Goal: Task Accomplishment & Management: Complete application form

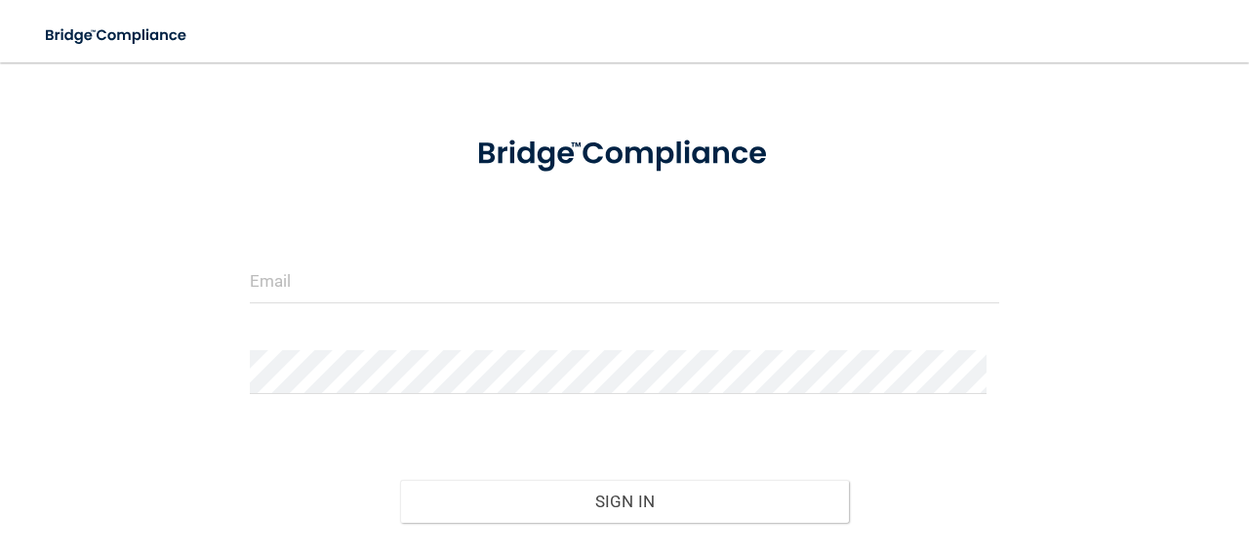
scroll to position [166, 0]
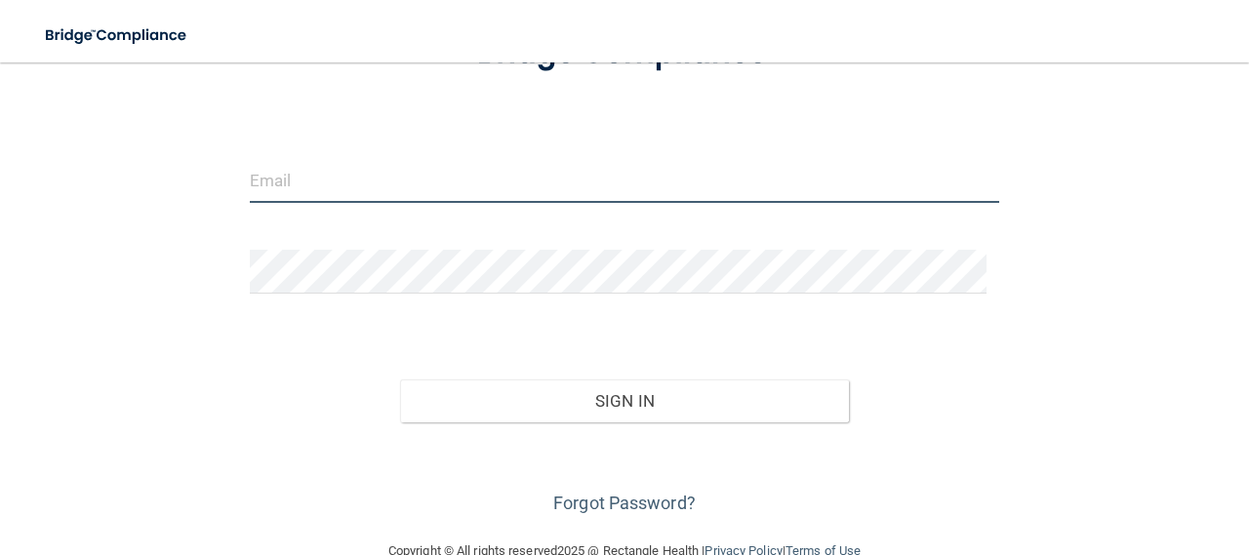
click at [303, 179] on input "email" at bounding box center [625, 181] width 750 height 44
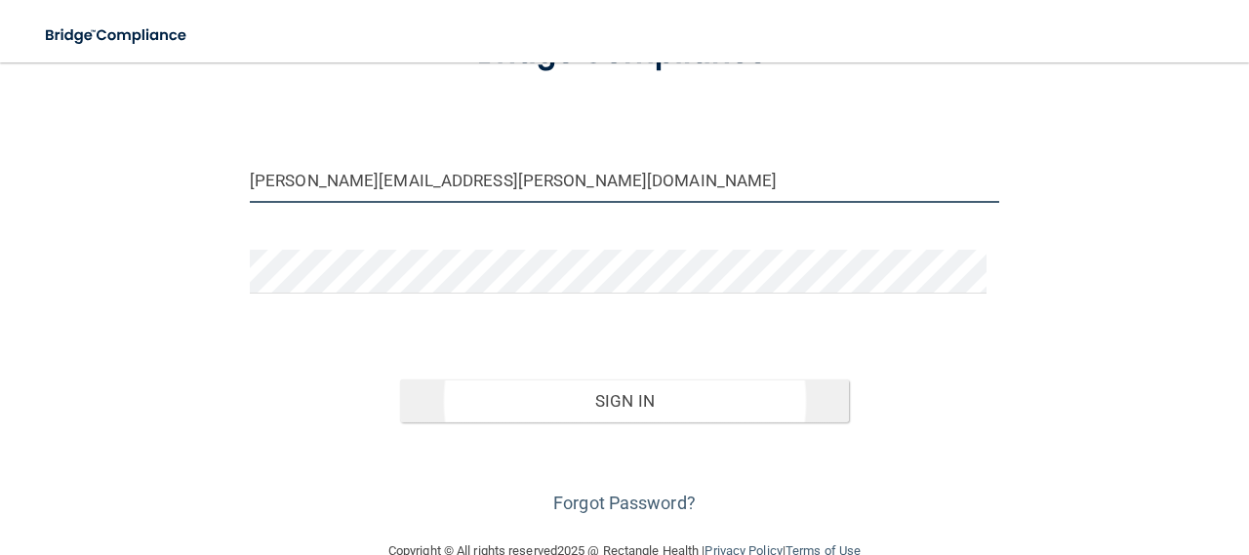
type input "[PERSON_NAME][EMAIL_ADDRESS][PERSON_NAME][DOMAIN_NAME]"
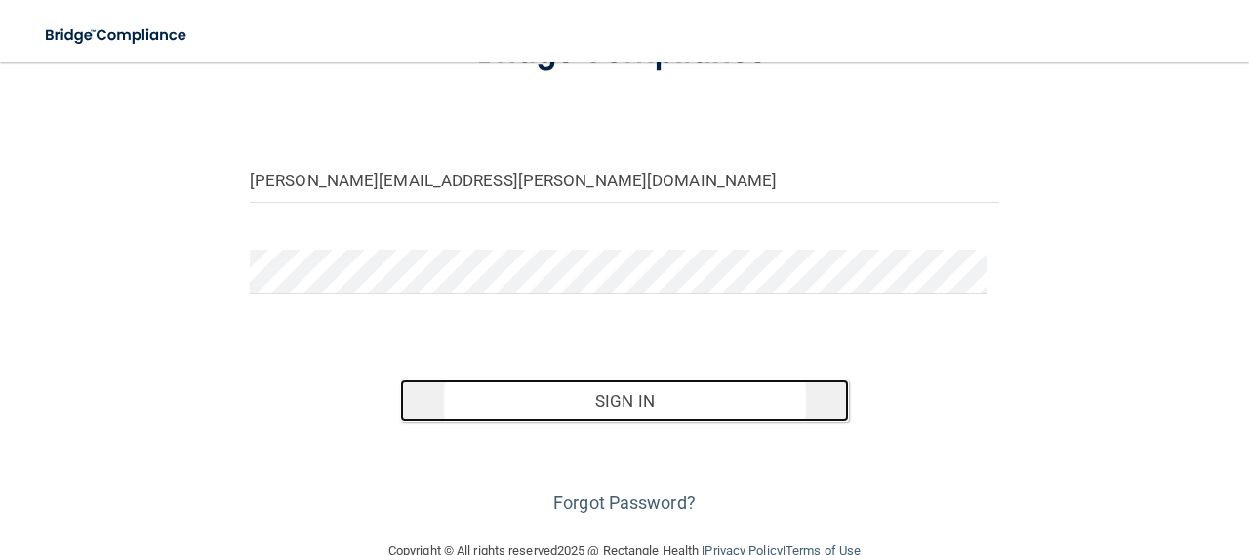
click at [623, 386] on button "Sign In" at bounding box center [625, 401] width 450 height 43
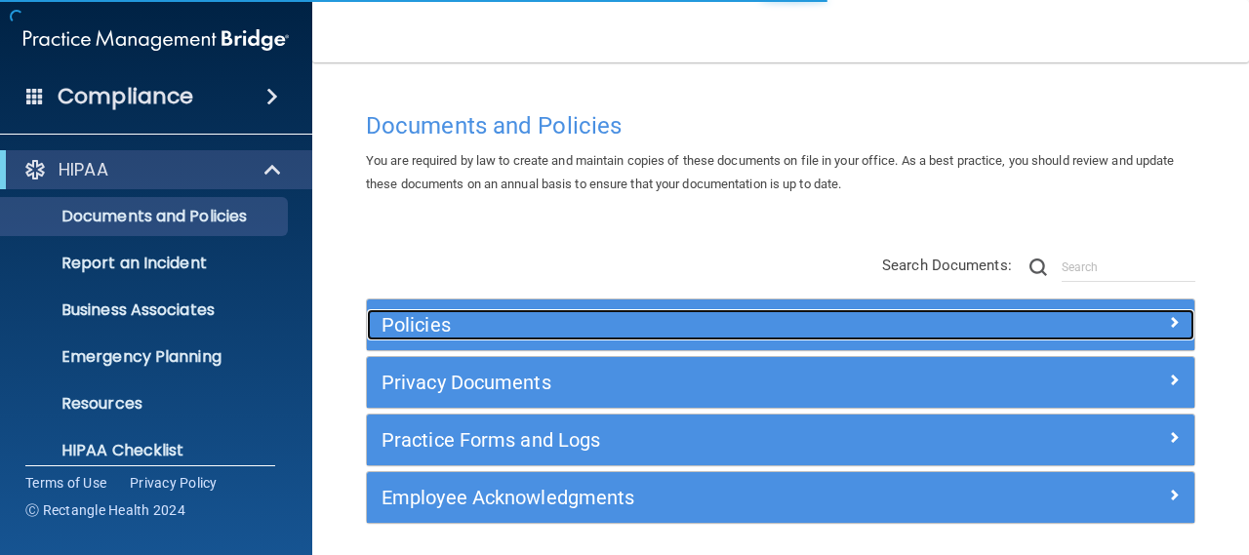
click at [401, 340] on div "Policies" at bounding box center [677, 324] width 621 height 31
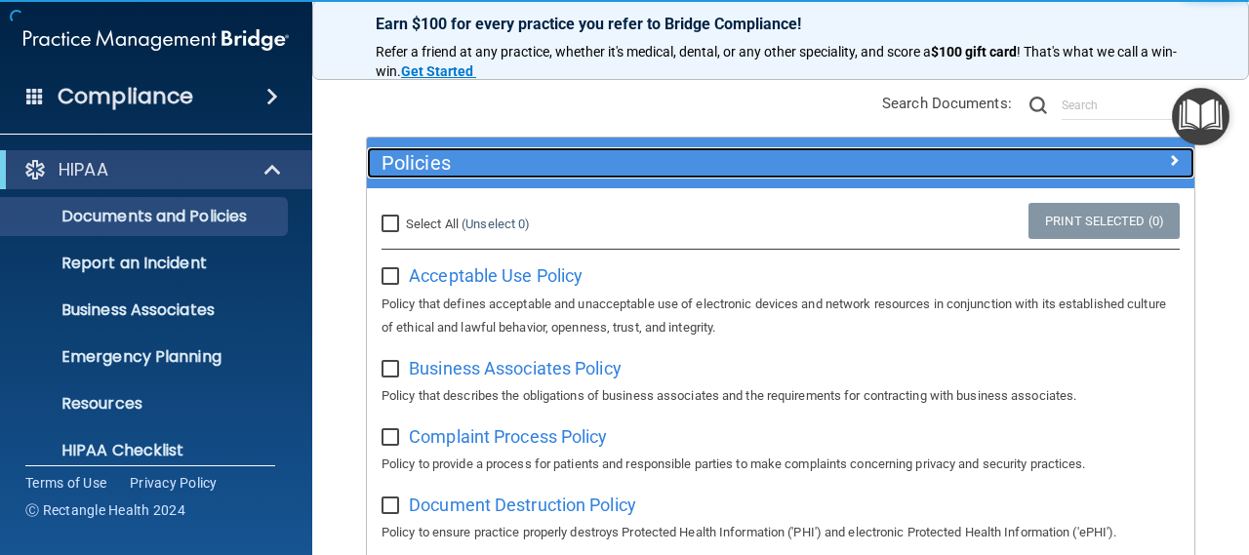
scroll to position [166, 0]
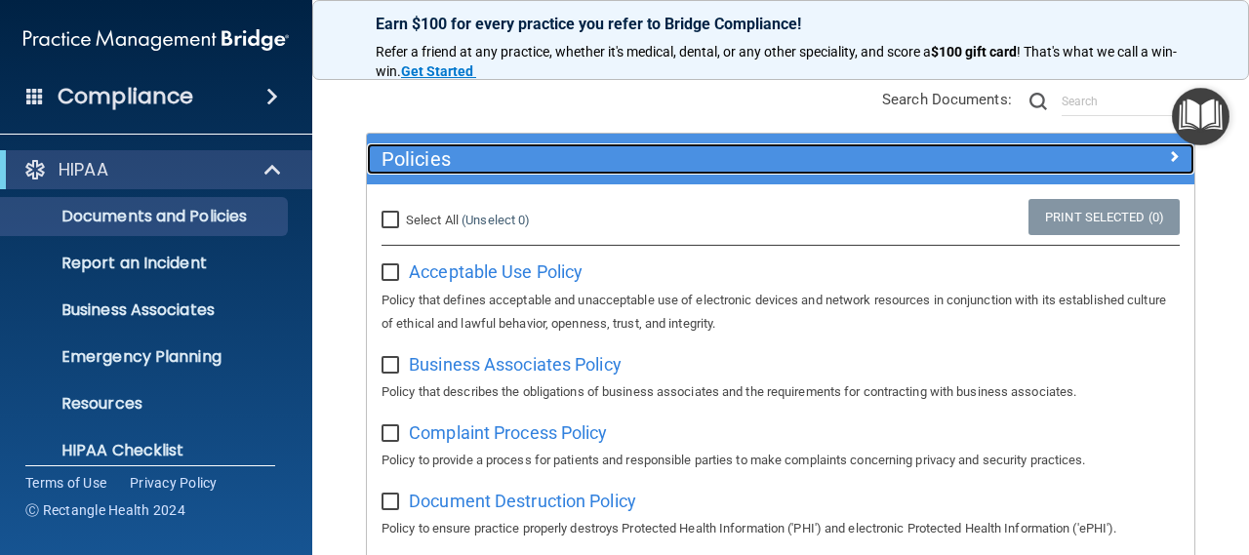
click at [442, 166] on h5 "Policies" at bounding box center [677, 158] width 591 height 21
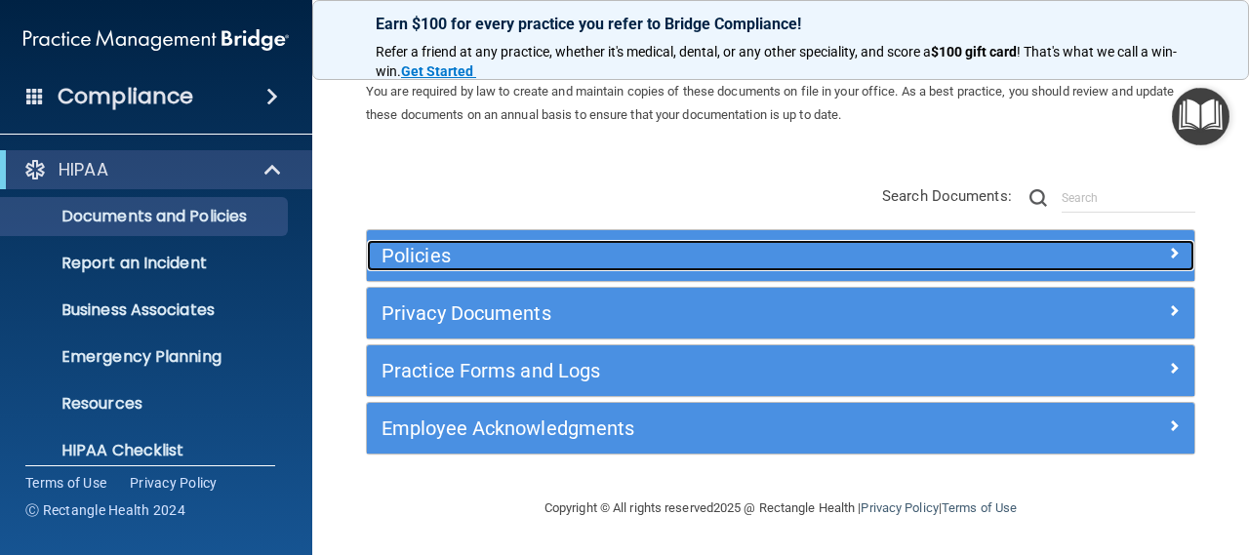
scroll to position [68, 0]
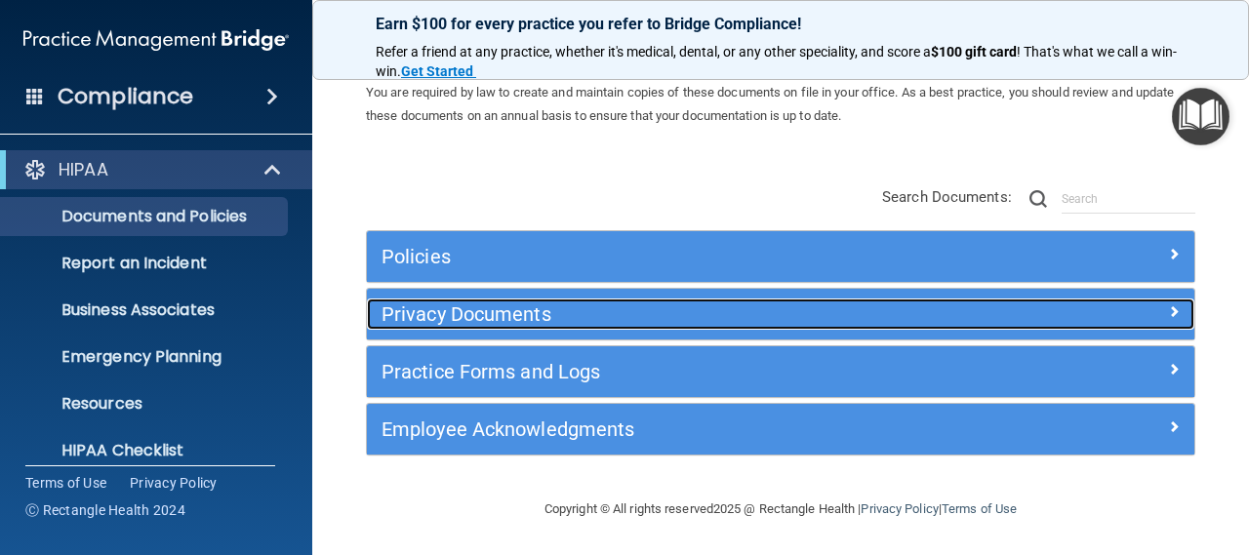
click at [465, 309] on h5 "Privacy Documents" at bounding box center [677, 314] width 591 height 21
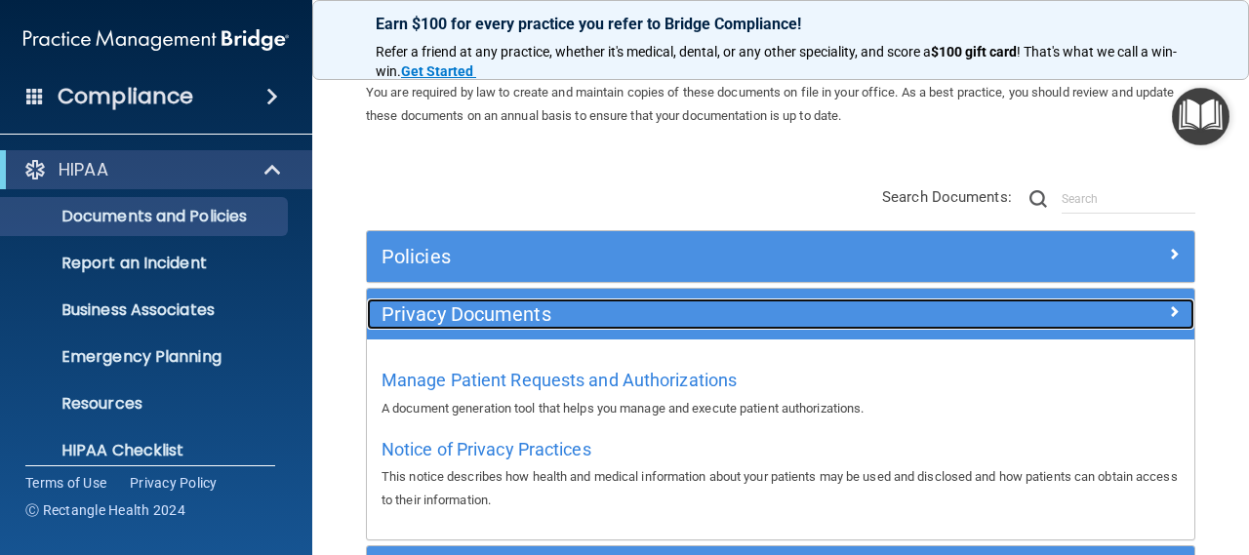
scroll to position [151, 0]
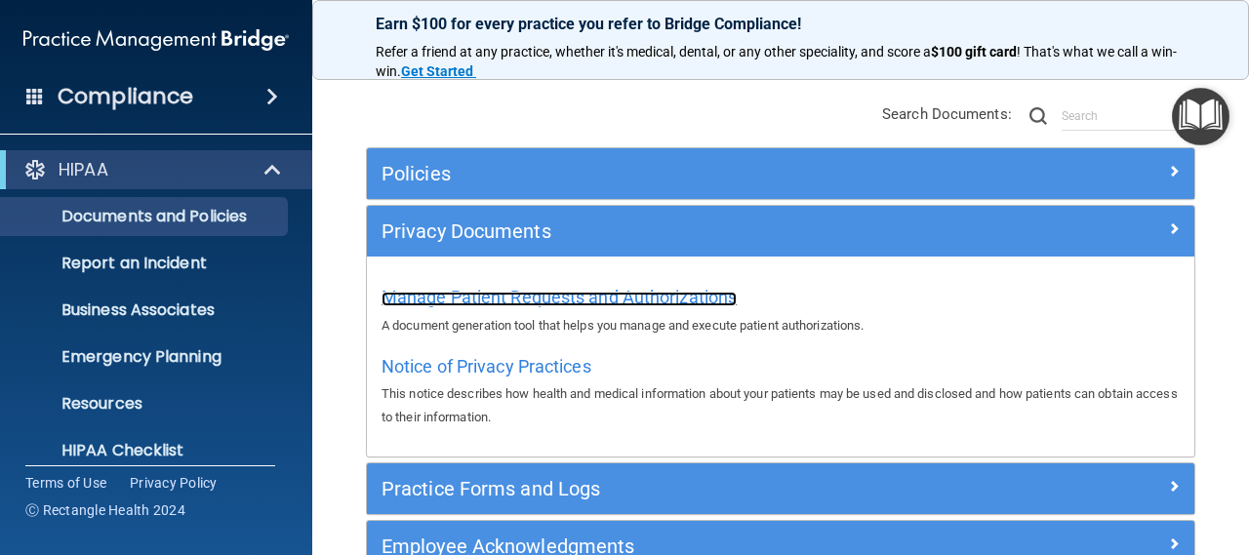
click at [480, 303] on span "Manage Patient Requests and Authorizations" at bounding box center [559, 297] width 355 height 20
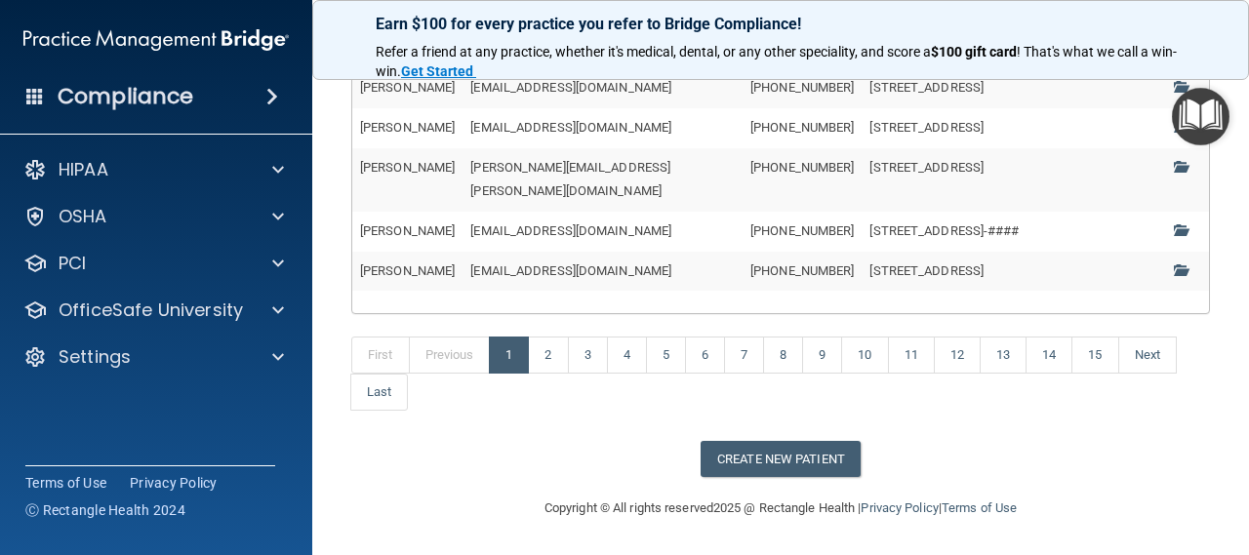
scroll to position [1013, 0]
click at [791, 468] on button "Create New Patient" at bounding box center [781, 459] width 160 height 36
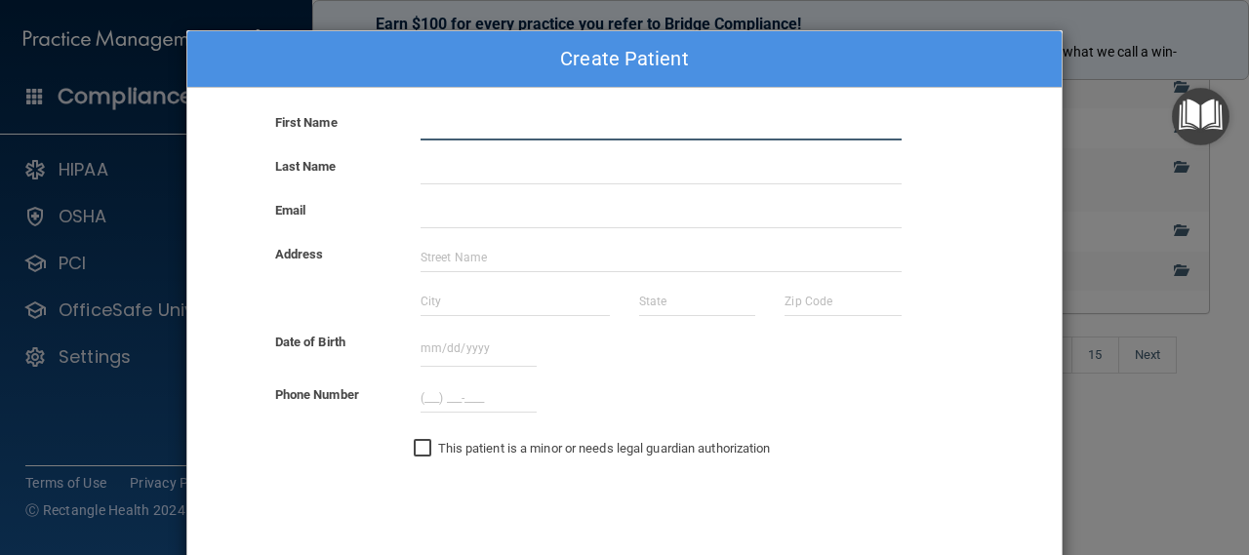
click at [451, 119] on input "text" at bounding box center [661, 125] width 481 height 29
type input "[PERSON_NAME]"
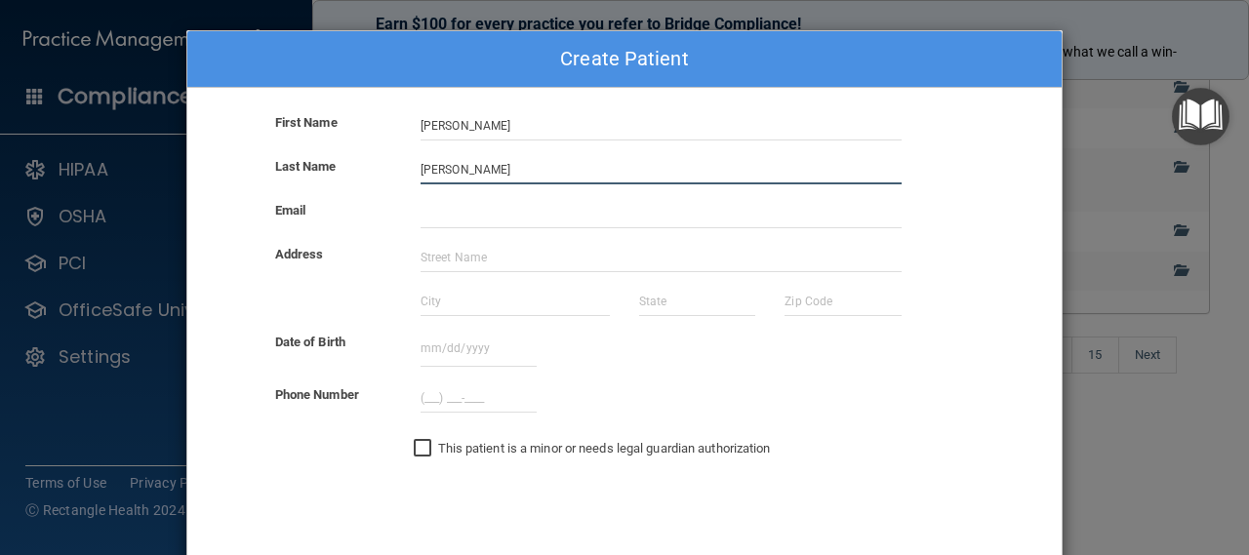
type input "[PERSON_NAME]"
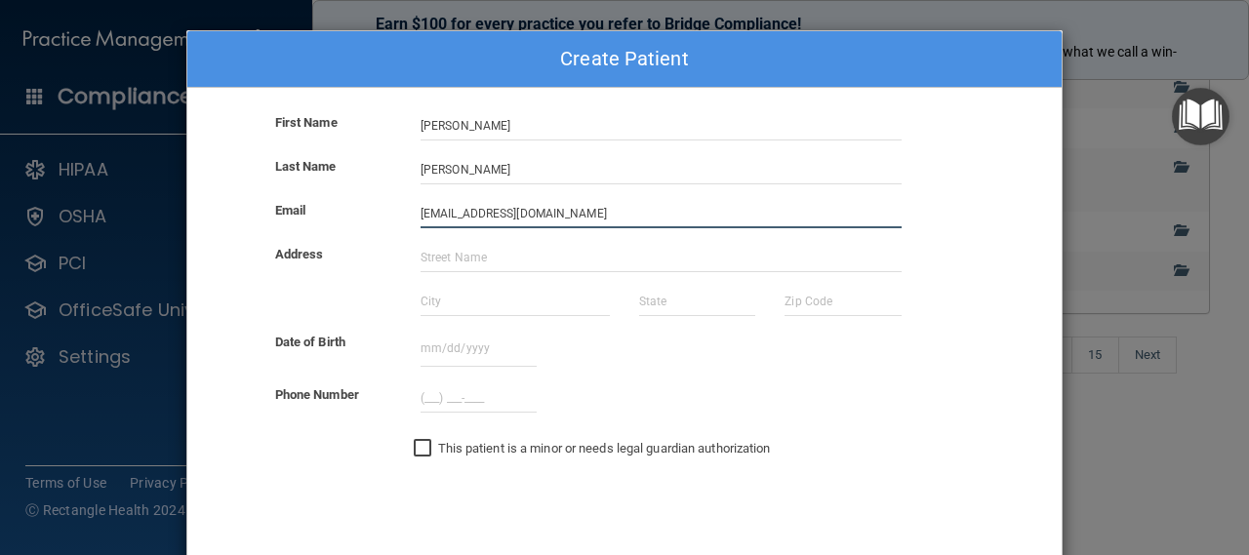
type input "[EMAIL_ADDRESS][DOMAIN_NAME]"
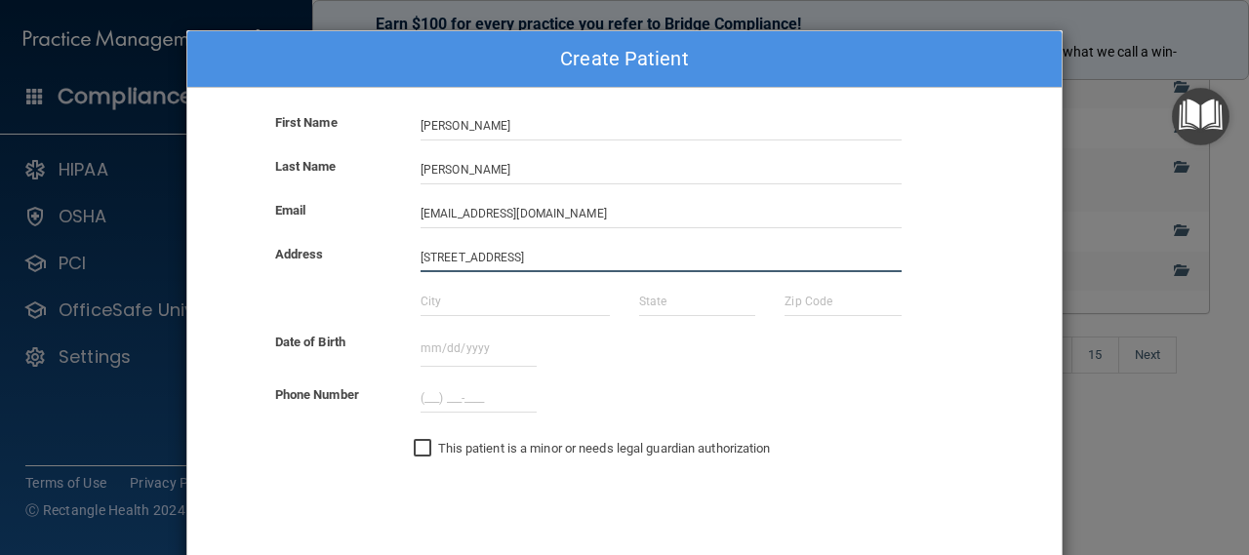
type input "[STREET_ADDRESS]"
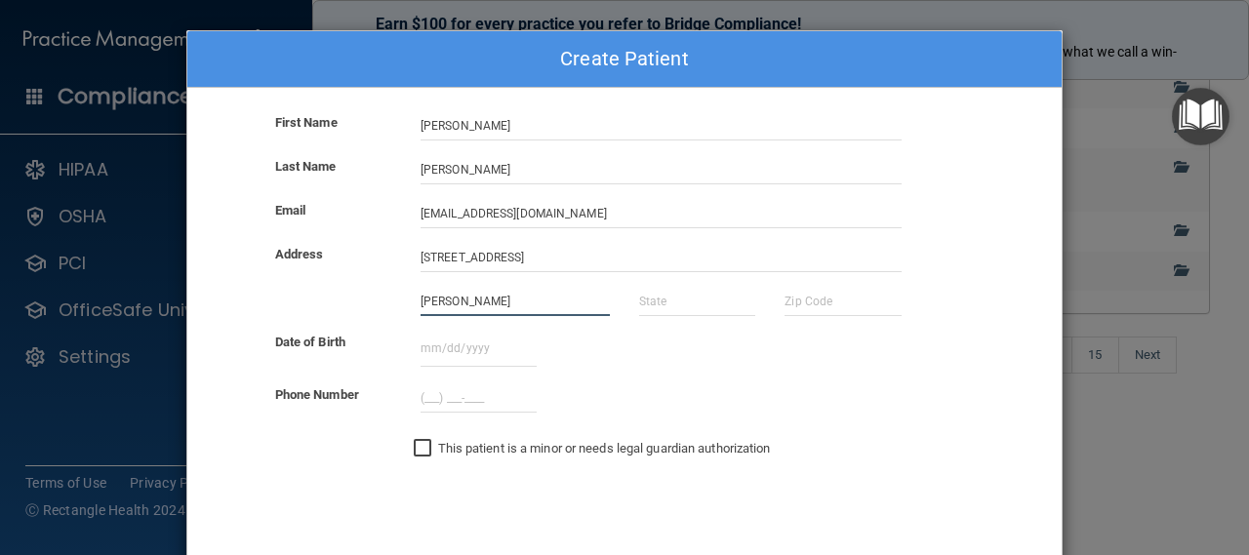
type input "[PERSON_NAME]"
type input "VA"
type input "20170"
click at [430, 348] on input "text" at bounding box center [479, 349] width 116 height 36
drag, startPoint x: 475, startPoint y: 345, endPoint x: 413, endPoint y: 346, distance: 62.5
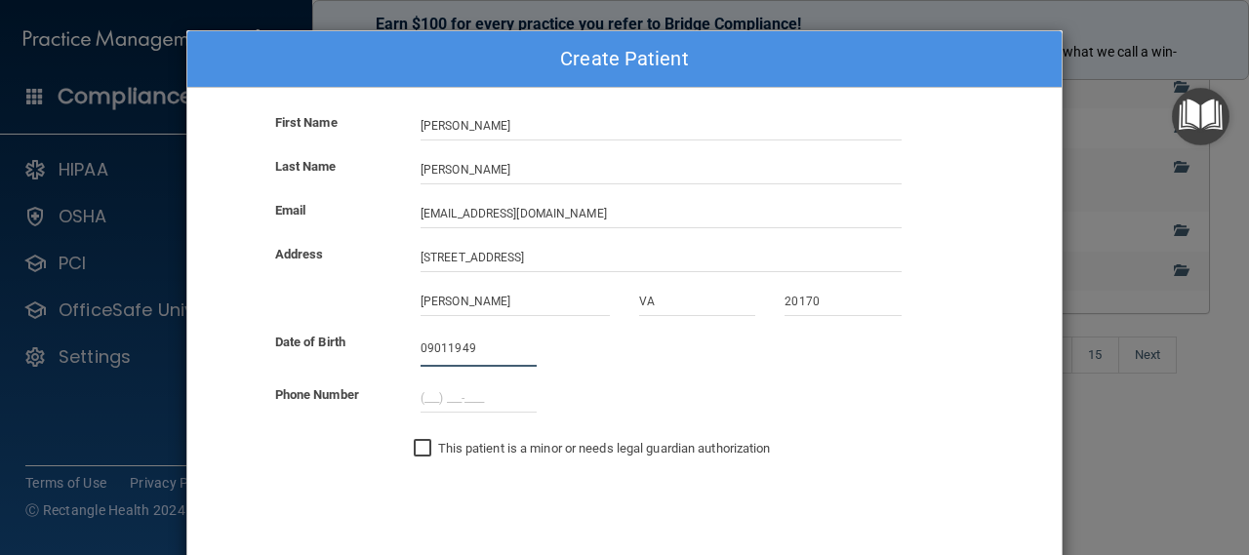
click at [421, 346] on input "09011949" at bounding box center [479, 349] width 116 height 36
type input "[DATE]"
click at [423, 396] on input "(___) ___-____" at bounding box center [479, 398] width 116 height 29
type input "[PHONE_NUMBER]"
click at [623, 404] on div "Phone Number [PHONE_NUMBER]" at bounding box center [625, 398] width 904 height 29
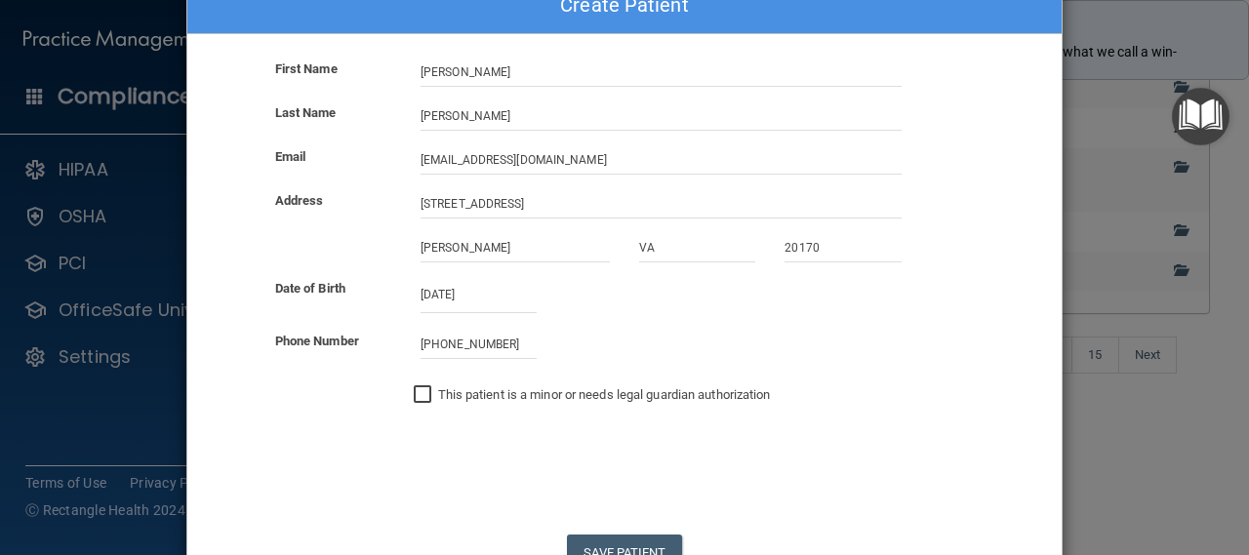
scroll to position [83, 0]
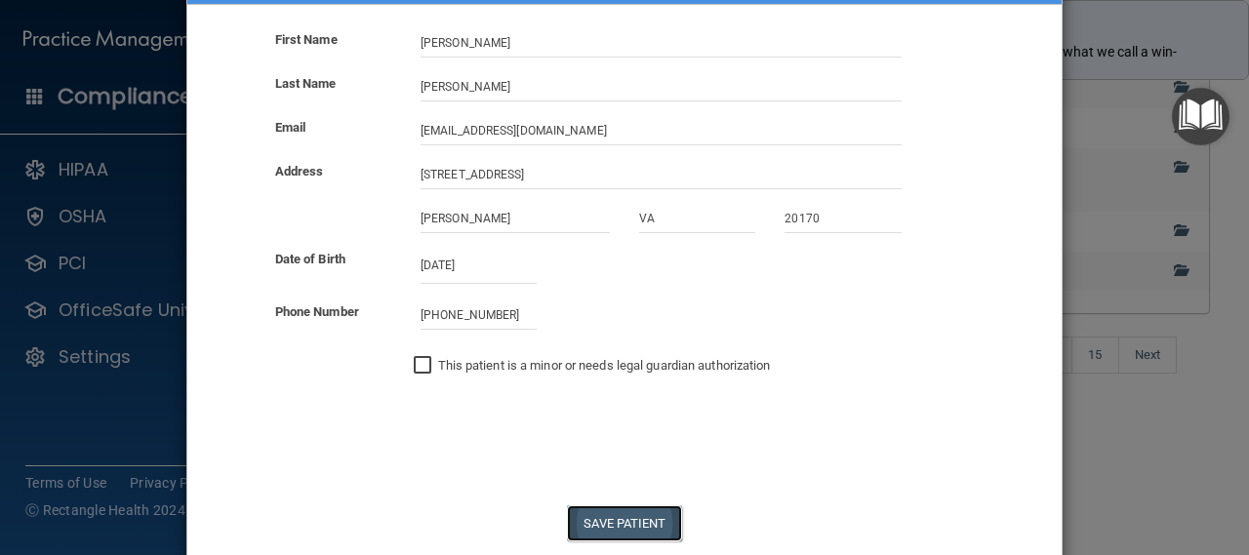
click at [641, 512] on button "Save Patient" at bounding box center [624, 524] width 114 height 36
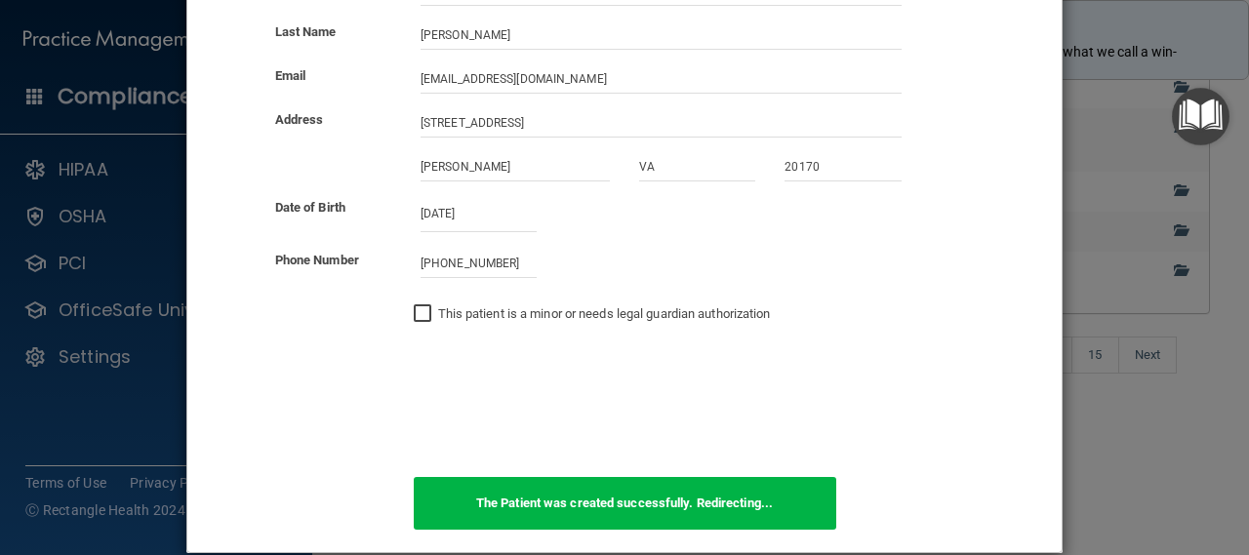
scroll to position [162, 0]
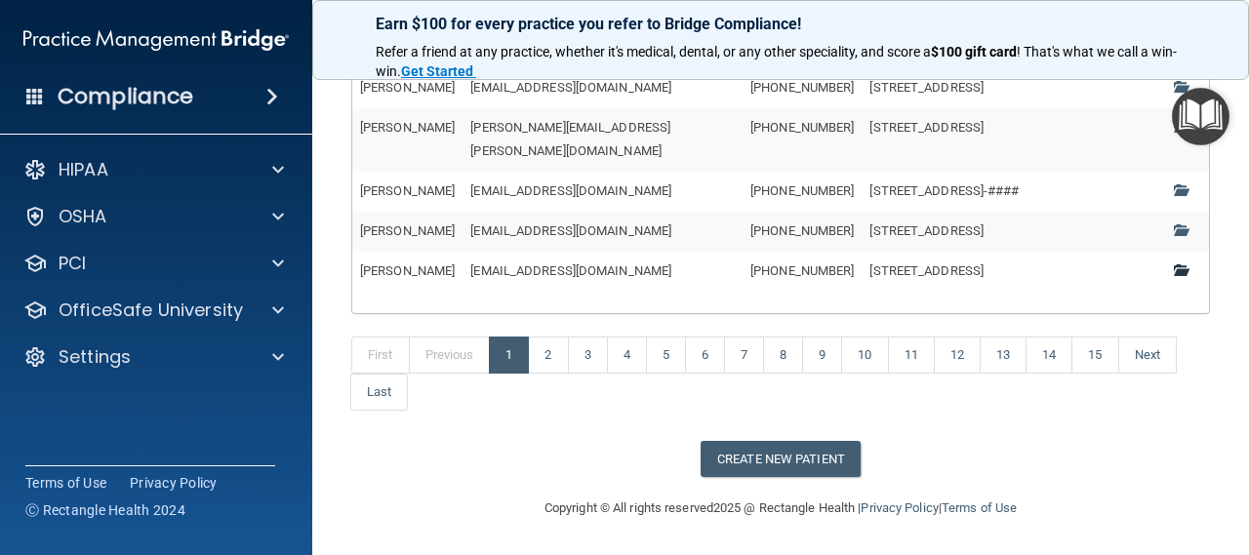
click at [1174, 276] on span at bounding box center [1180, 270] width 13 height 13
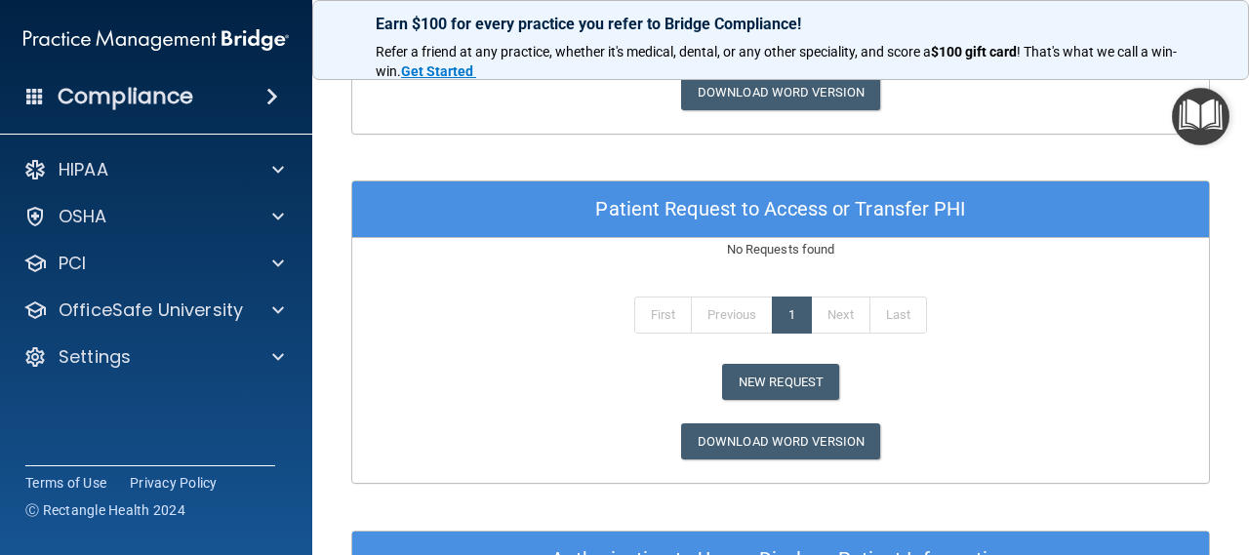
scroll to position [622, 0]
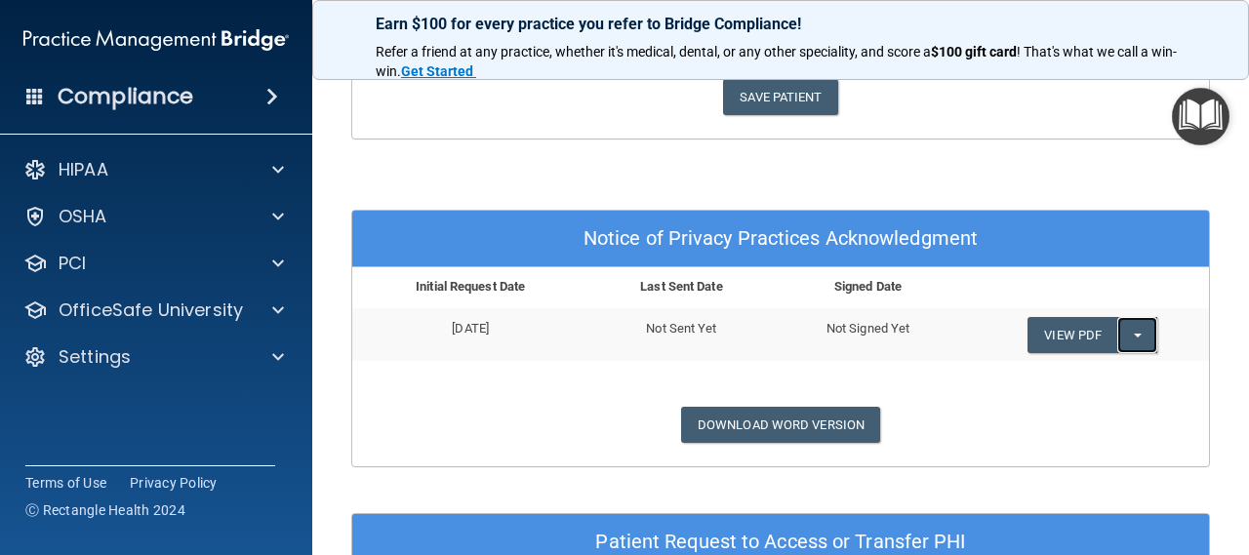
click at [1126, 329] on button "Split button!" at bounding box center [1137, 335] width 40 height 36
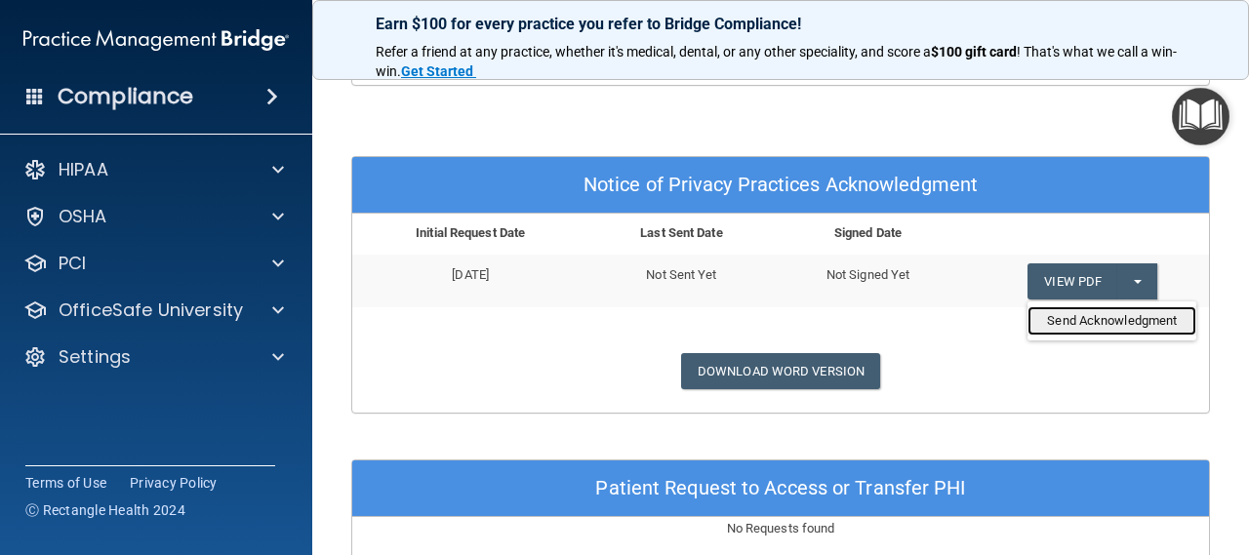
scroll to position [705, 0]
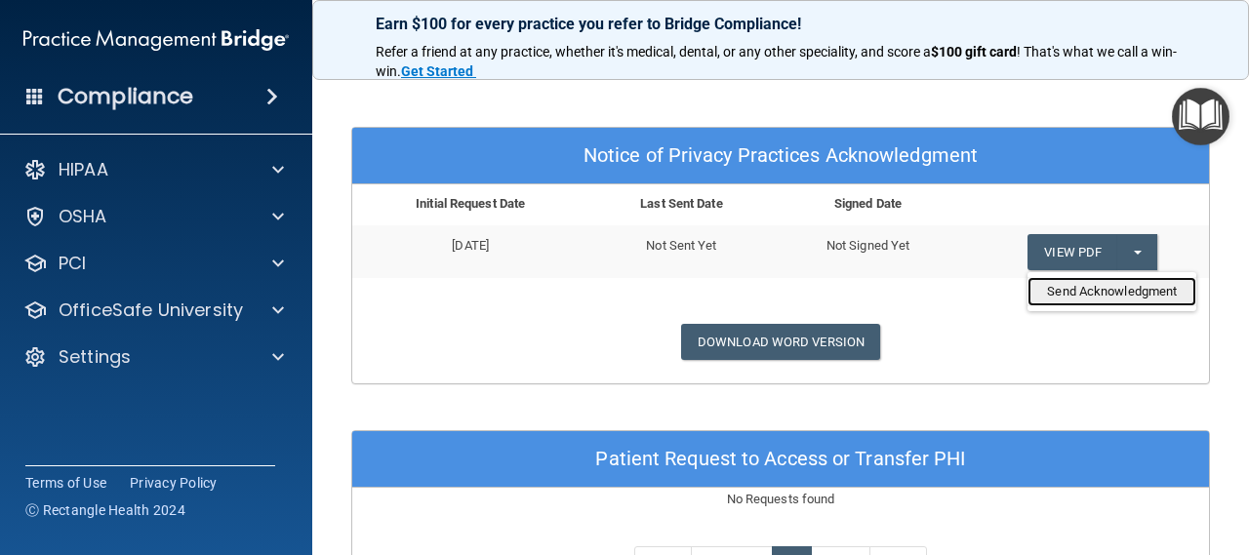
click at [1046, 291] on link "Send Acknowledgment" at bounding box center [1112, 291] width 169 height 29
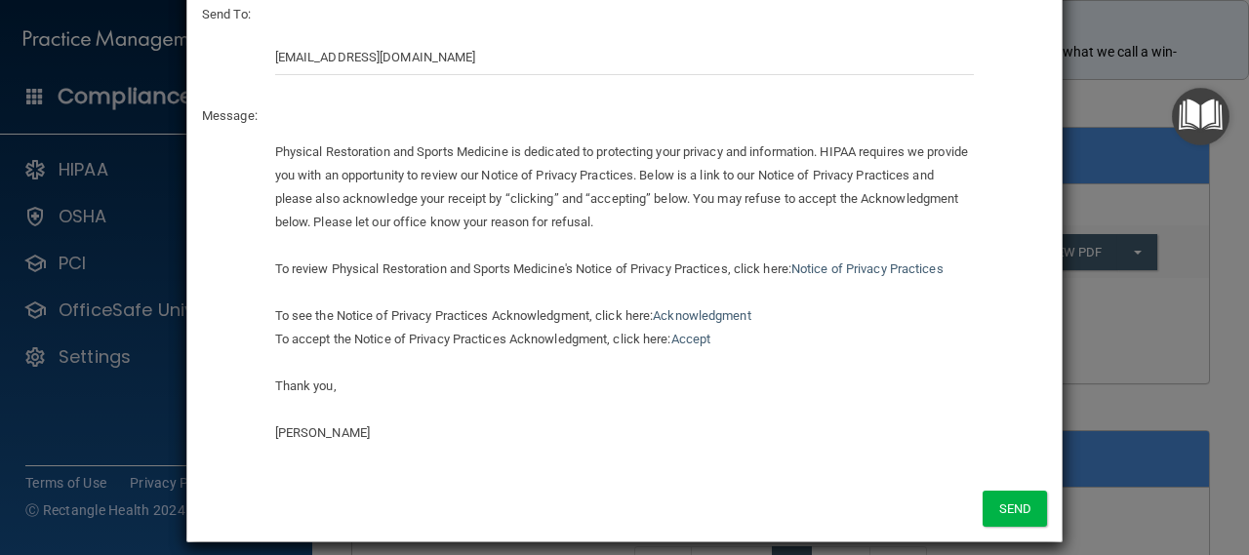
scroll to position [133, 0]
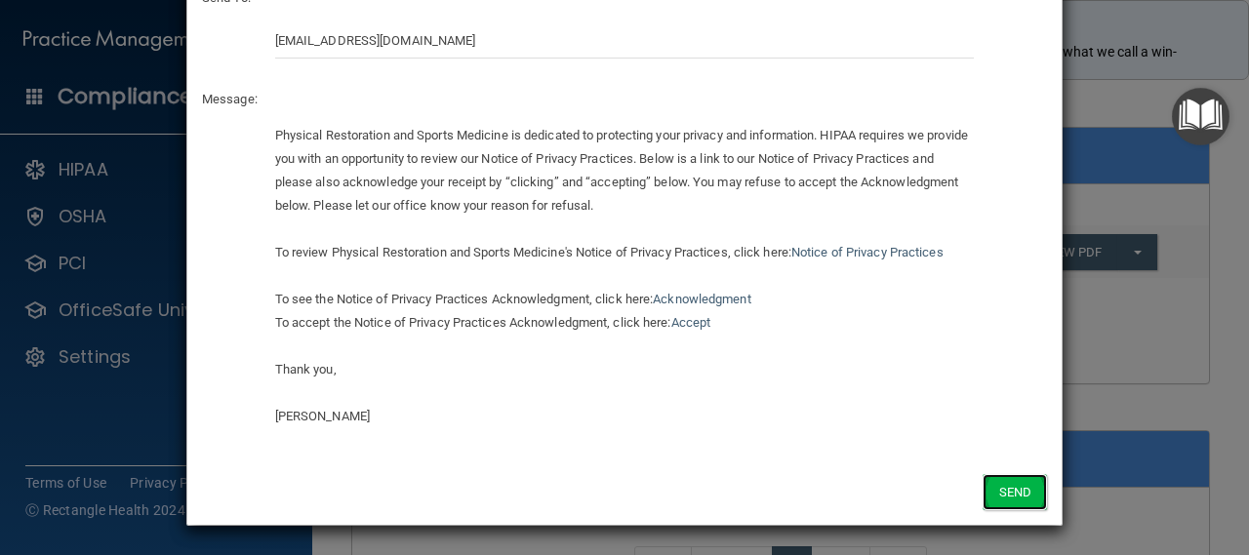
click at [1005, 482] on button "Send" at bounding box center [1015, 492] width 64 height 36
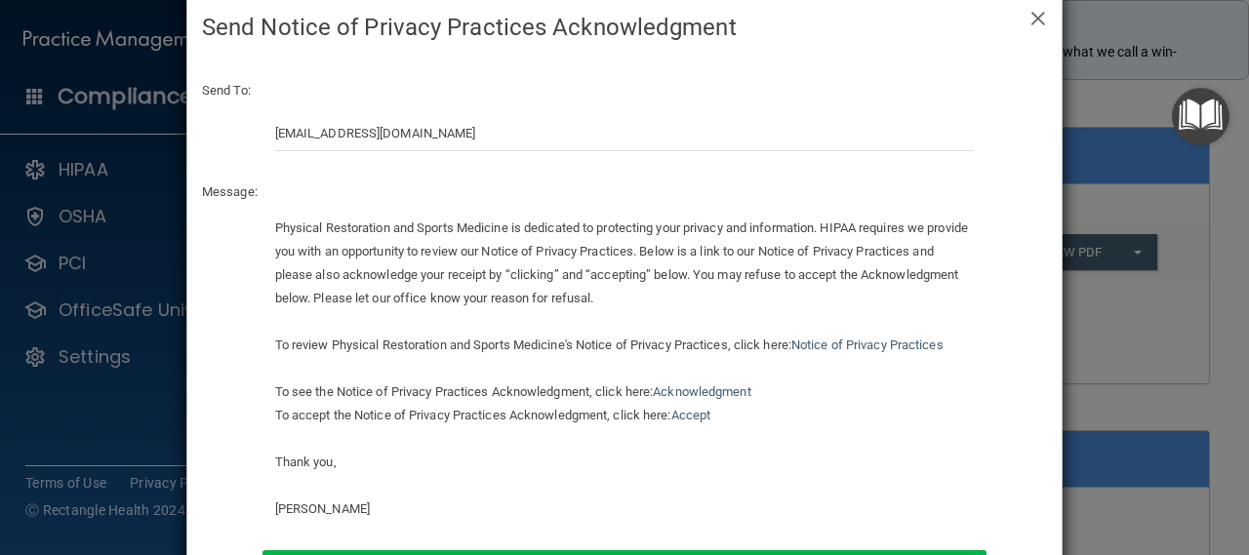
scroll to position [0, 0]
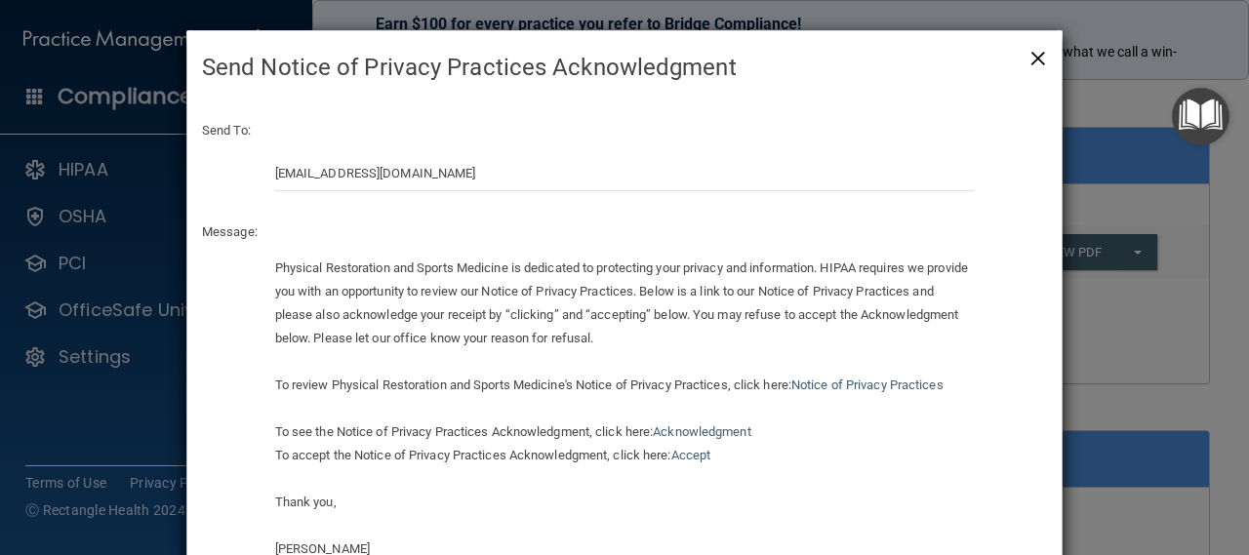
click at [1030, 61] on span "×" at bounding box center [1039, 55] width 18 height 39
